Goal: Navigation & Orientation: Go to known website

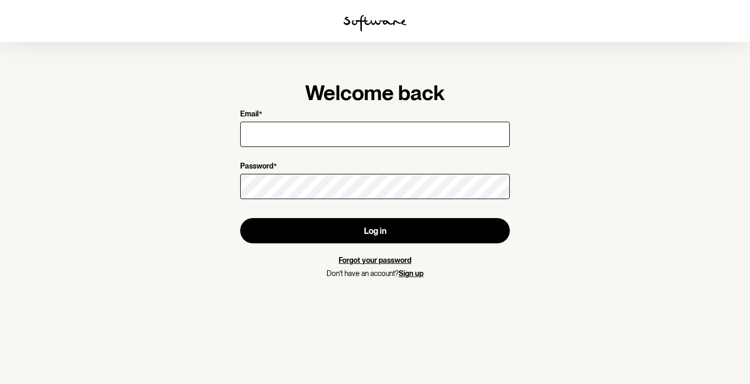
click at [377, 22] on img at bounding box center [374, 23] width 63 height 17
click at [363, 28] on img at bounding box center [374, 23] width 63 height 17
click at [363, 25] on img at bounding box center [374, 23] width 63 height 17
